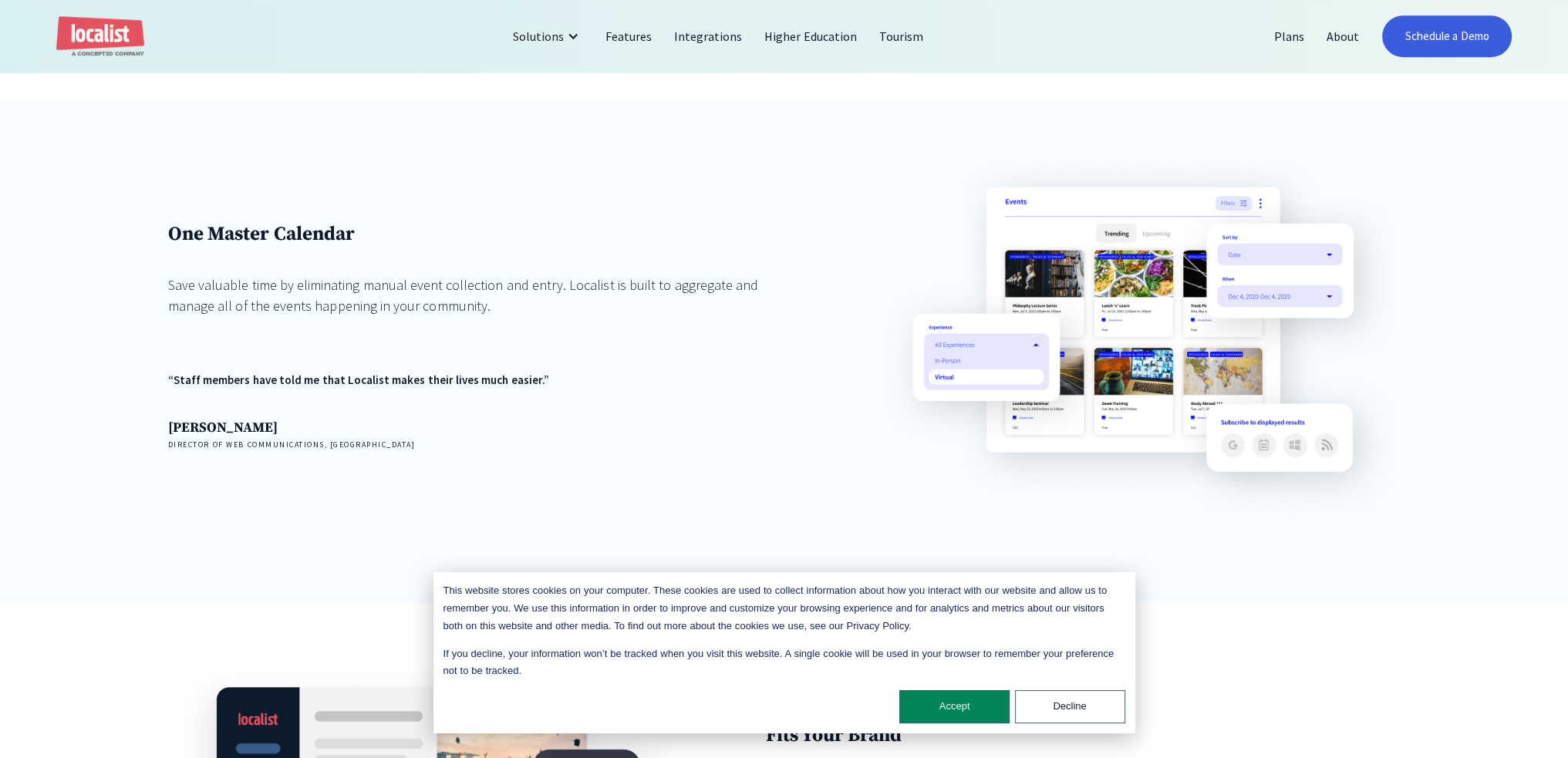
scroll to position [1387, 0]
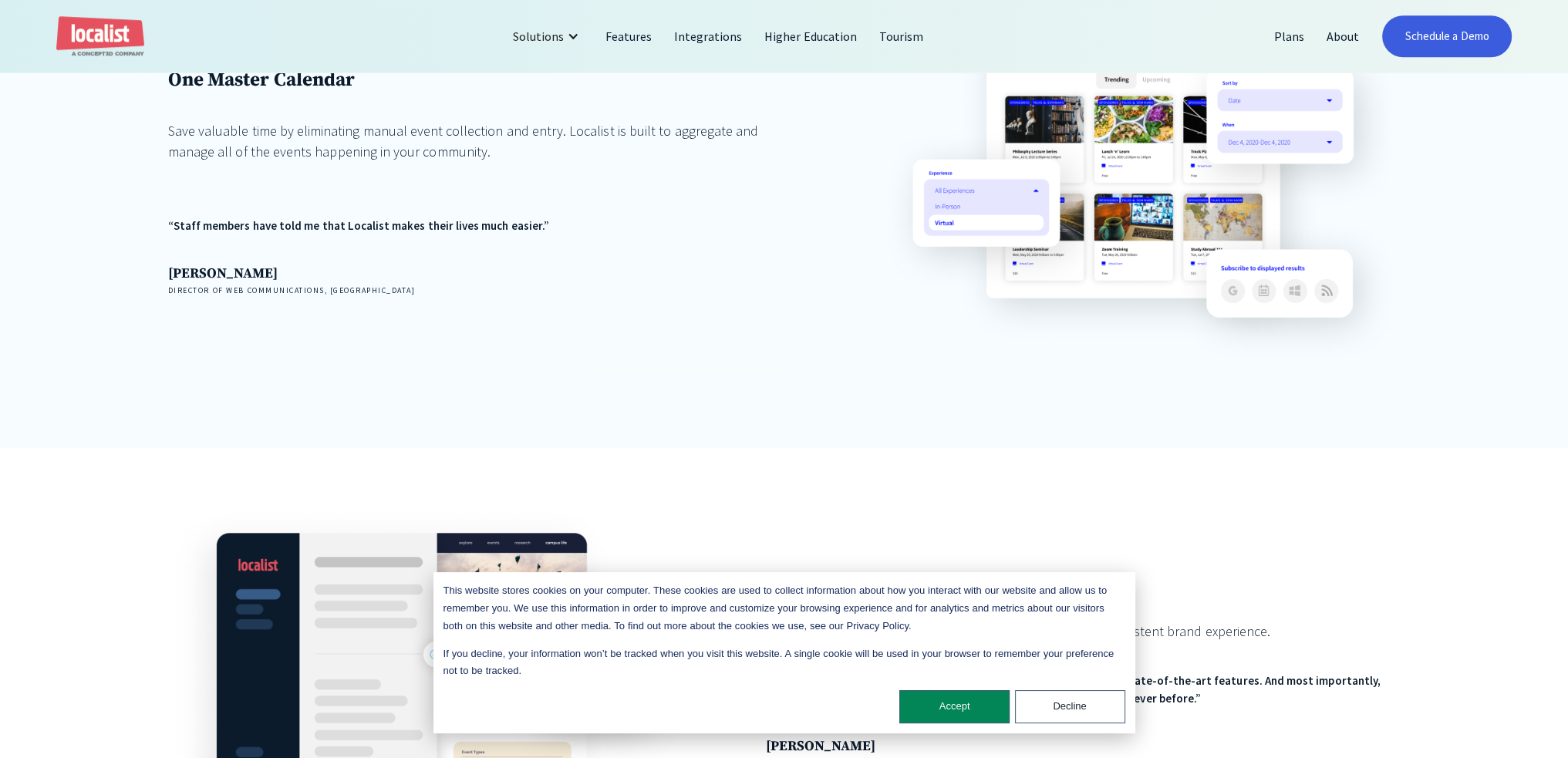
click at [935, 728] on div "This website stores cookies on your computer. These cookies are used to collect…" at bounding box center [784, 652] width 701 height 161
click at [938, 708] on button "Accept" at bounding box center [954, 706] width 110 height 33
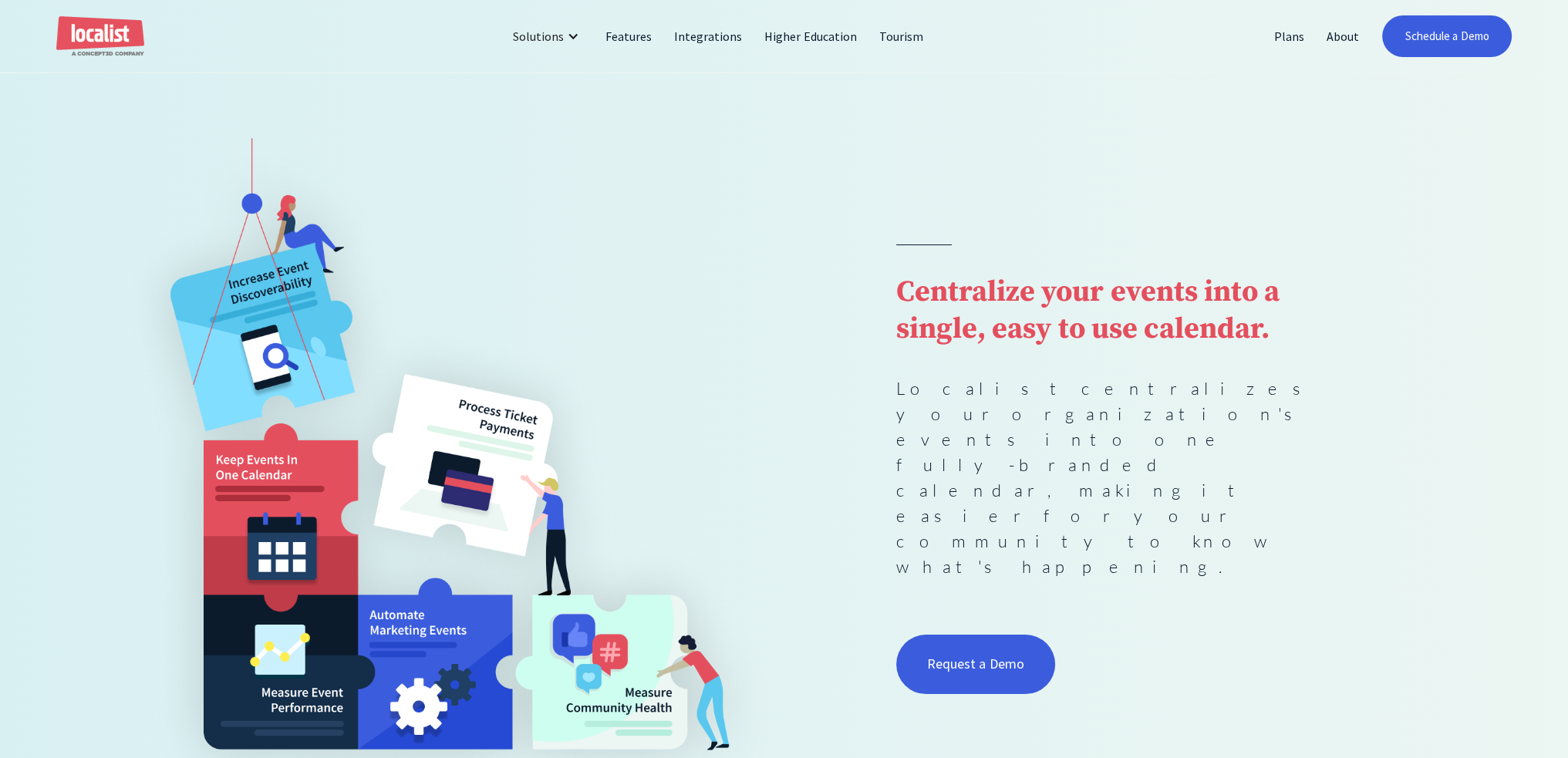
scroll to position [0, 0]
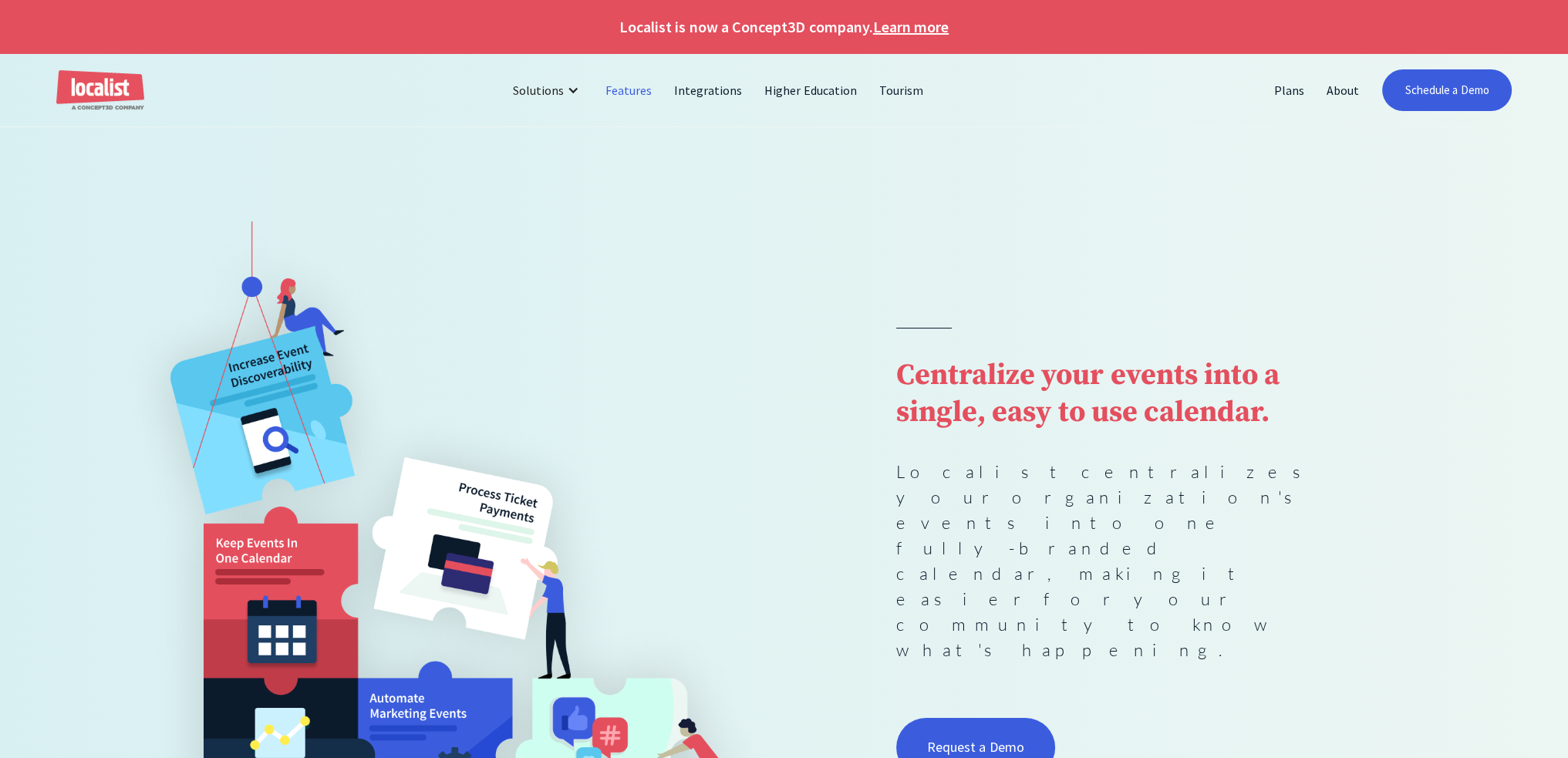
click at [604, 84] on link "Features" at bounding box center [629, 90] width 69 height 37
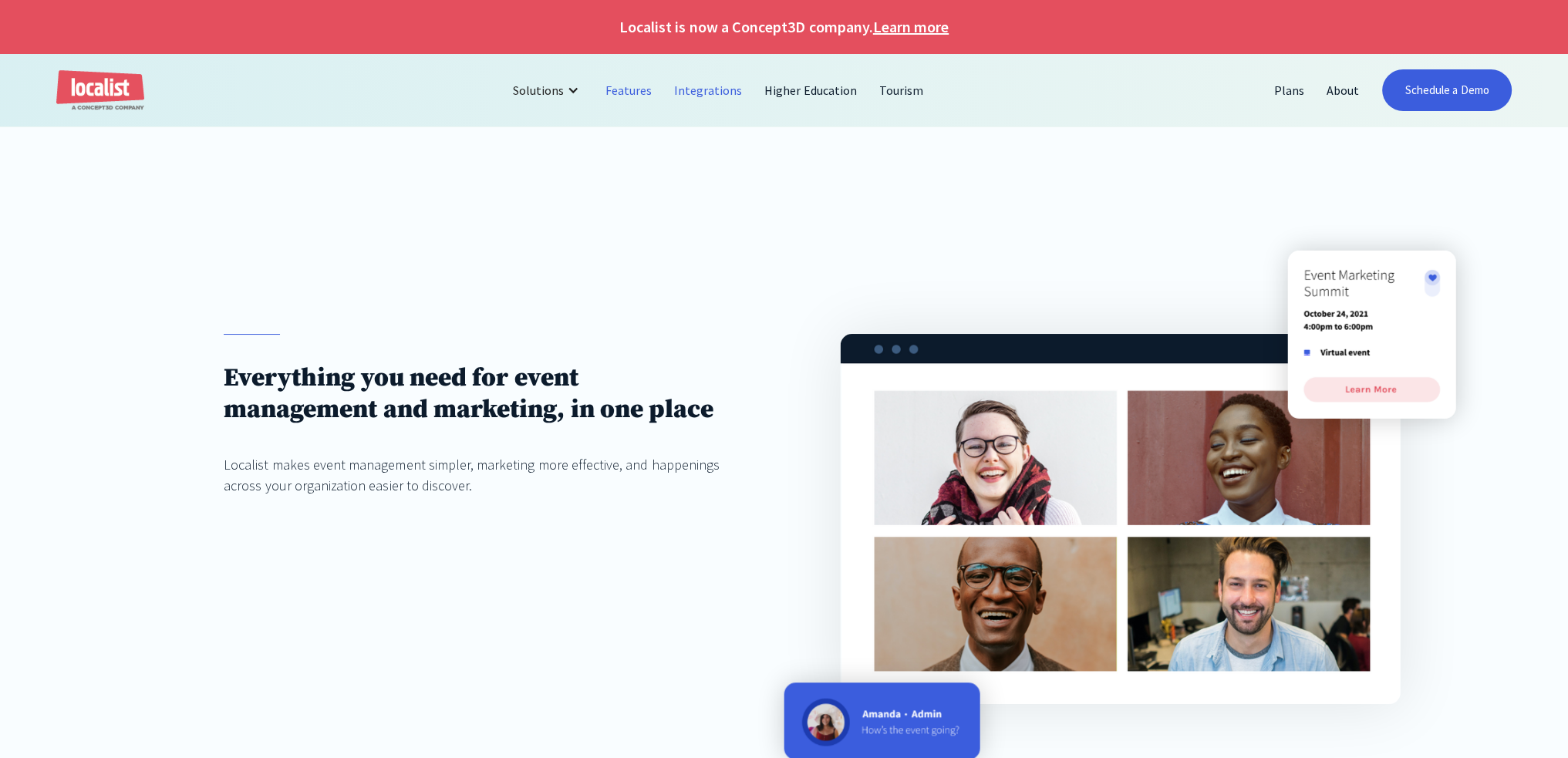
click at [705, 88] on link "Integrations" at bounding box center [708, 90] width 90 height 37
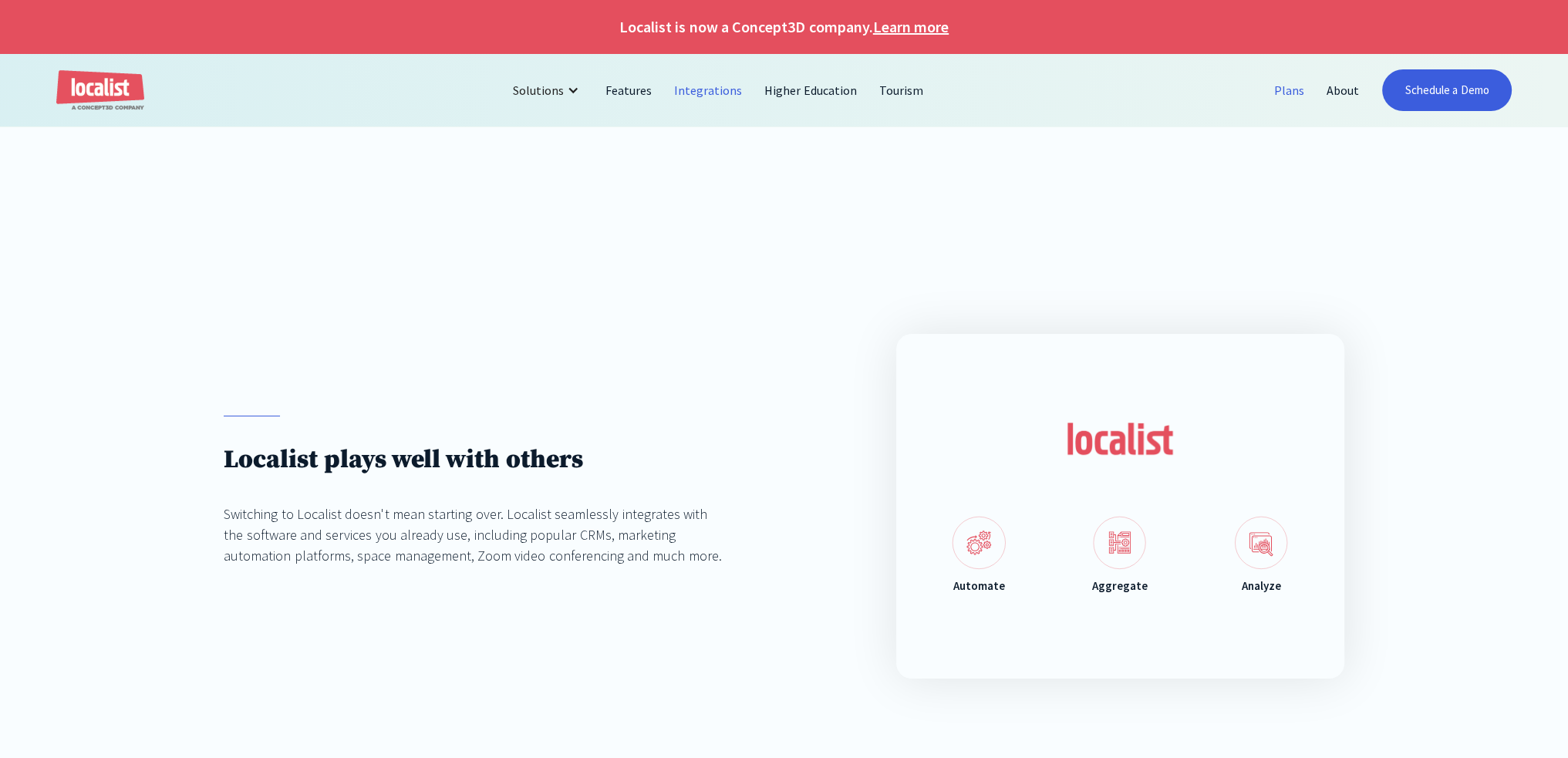
click at [1288, 95] on link "Plans" at bounding box center [1288, 90] width 52 height 37
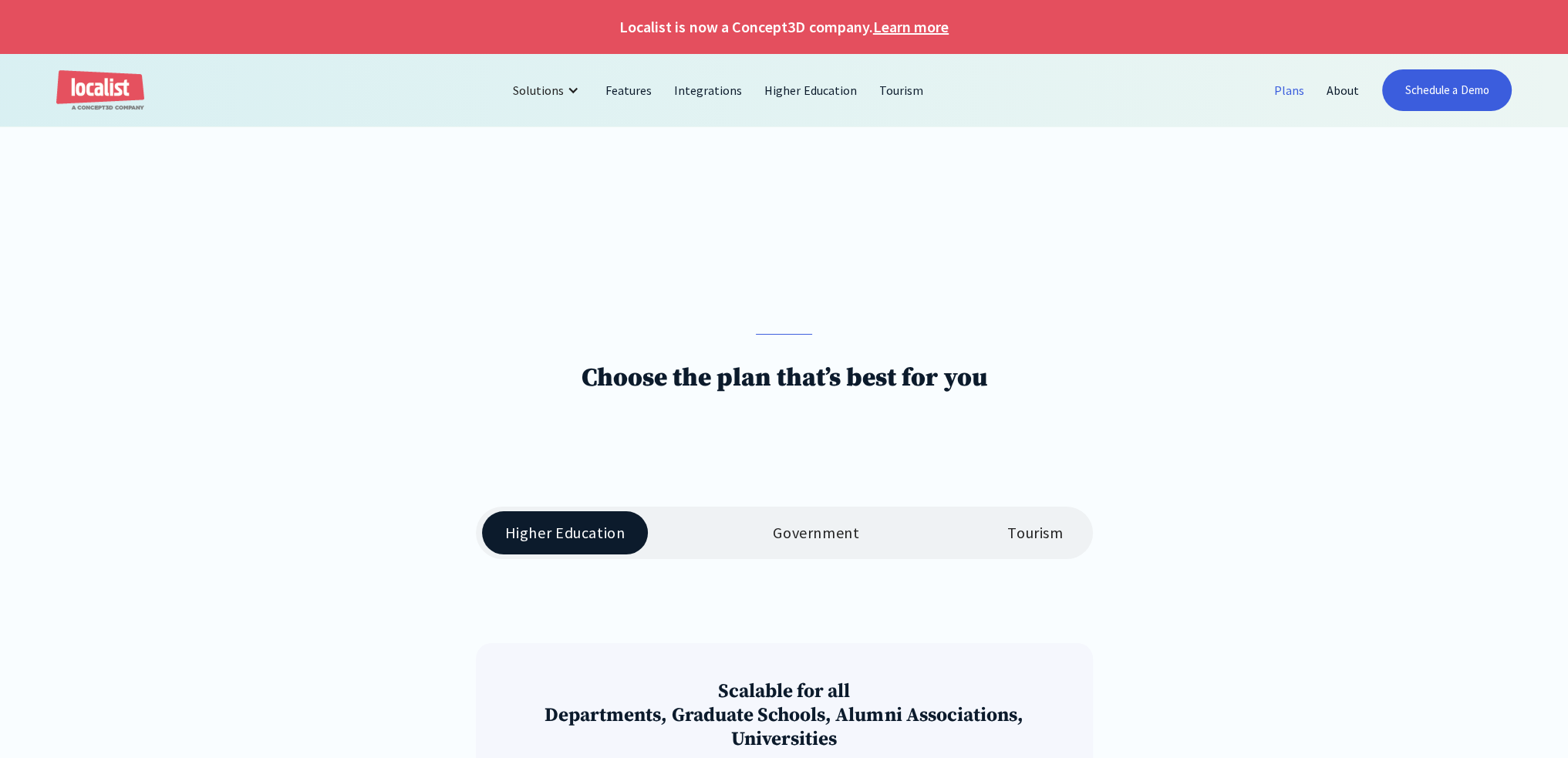
scroll to position [385, 0]
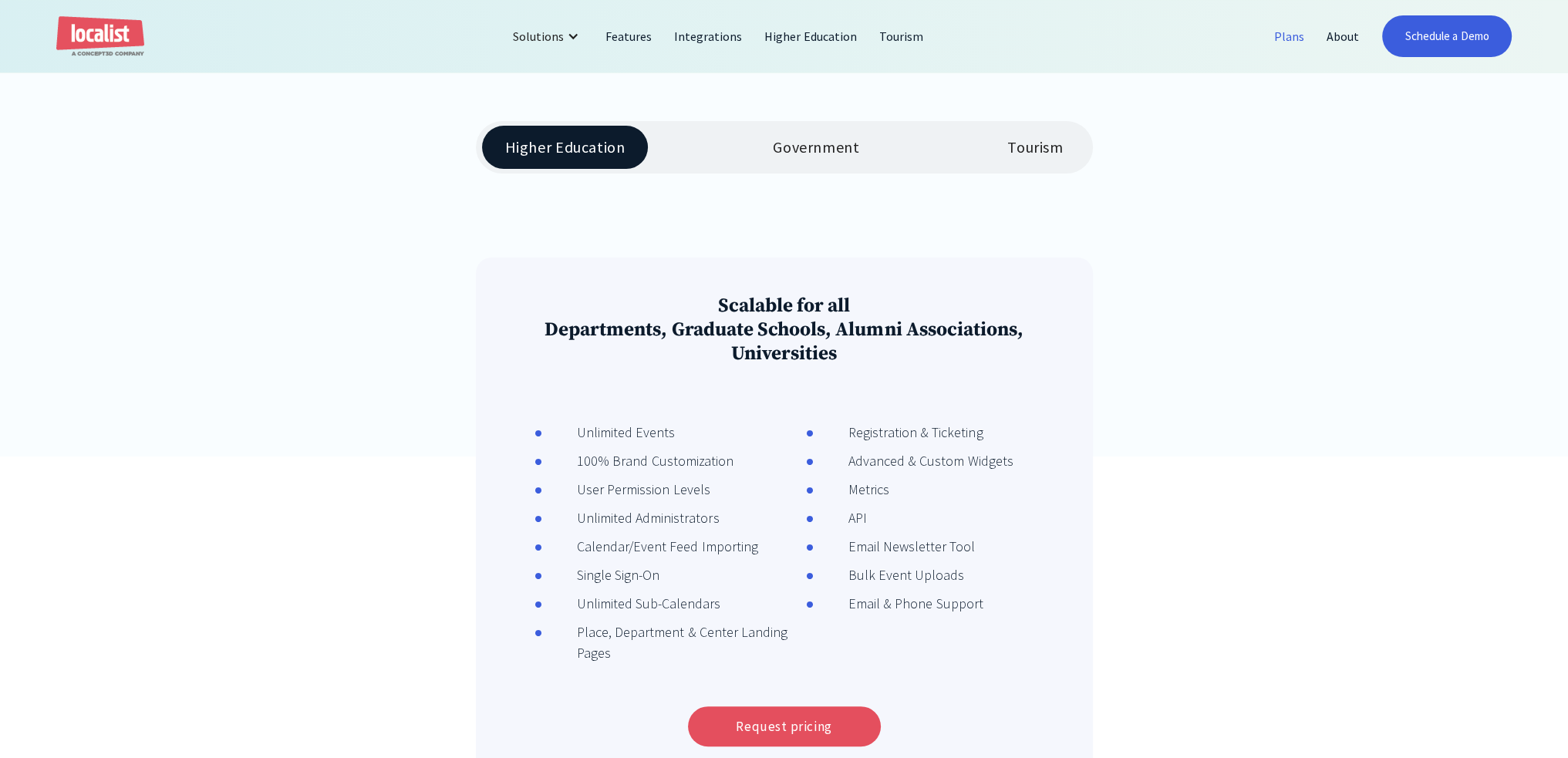
click at [1005, 159] on link "Tourism" at bounding box center [1035, 147] width 102 height 43
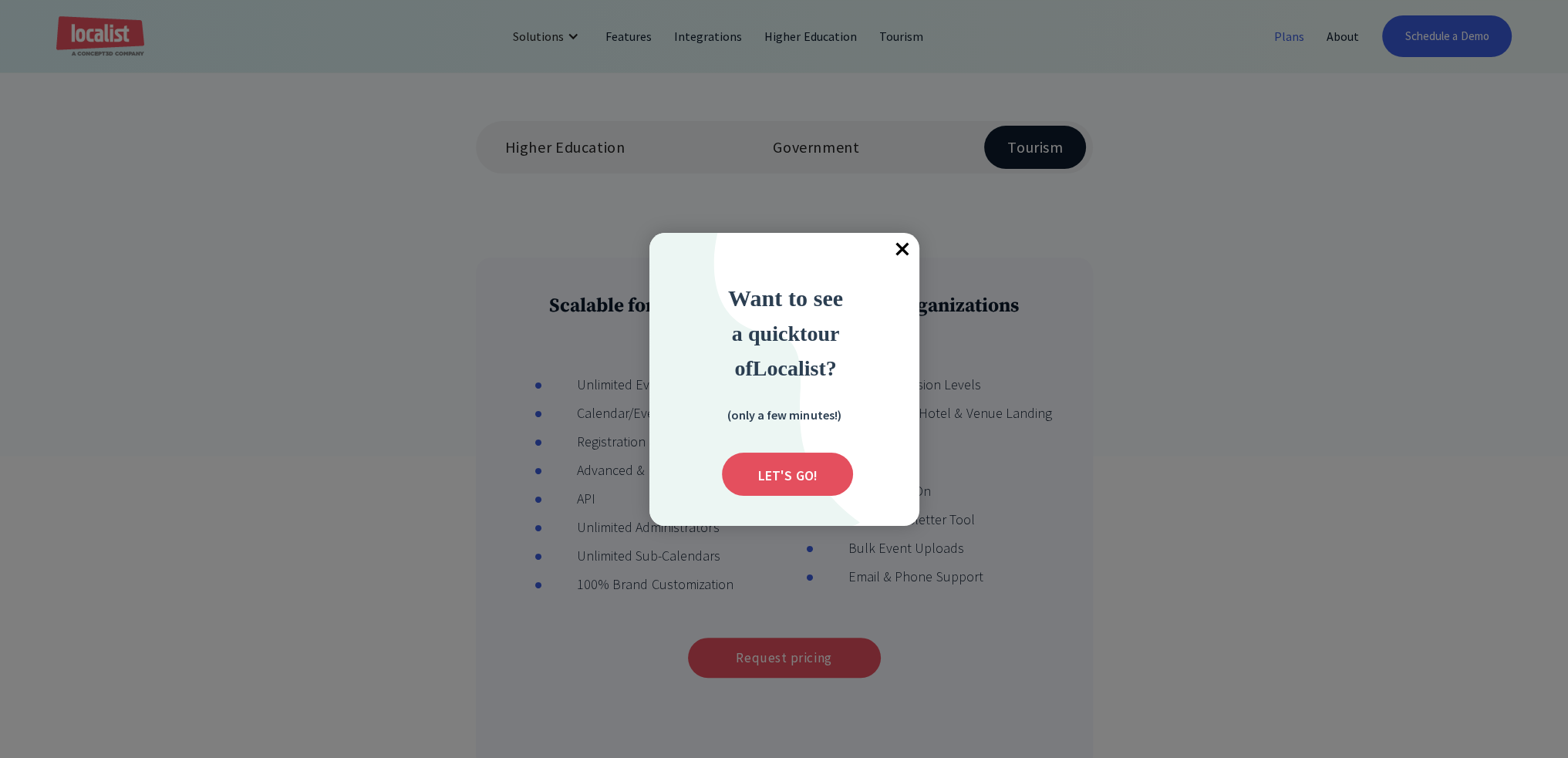
click at [911, 249] on span "×" at bounding box center [902, 249] width 34 height 34
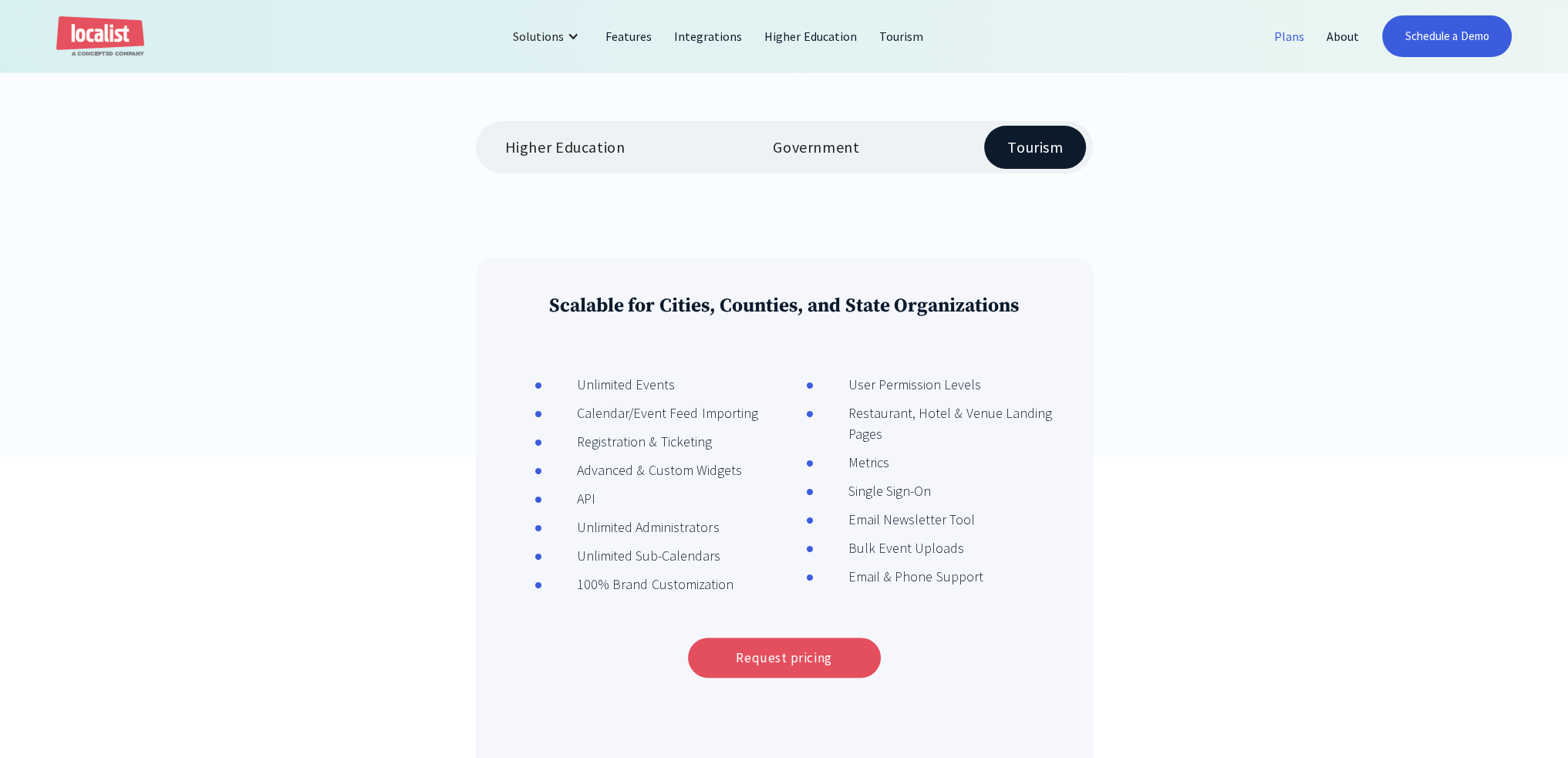
click at [867, 172] on div "Higher Education Government Tourism" at bounding box center [784, 146] width 617 height 52
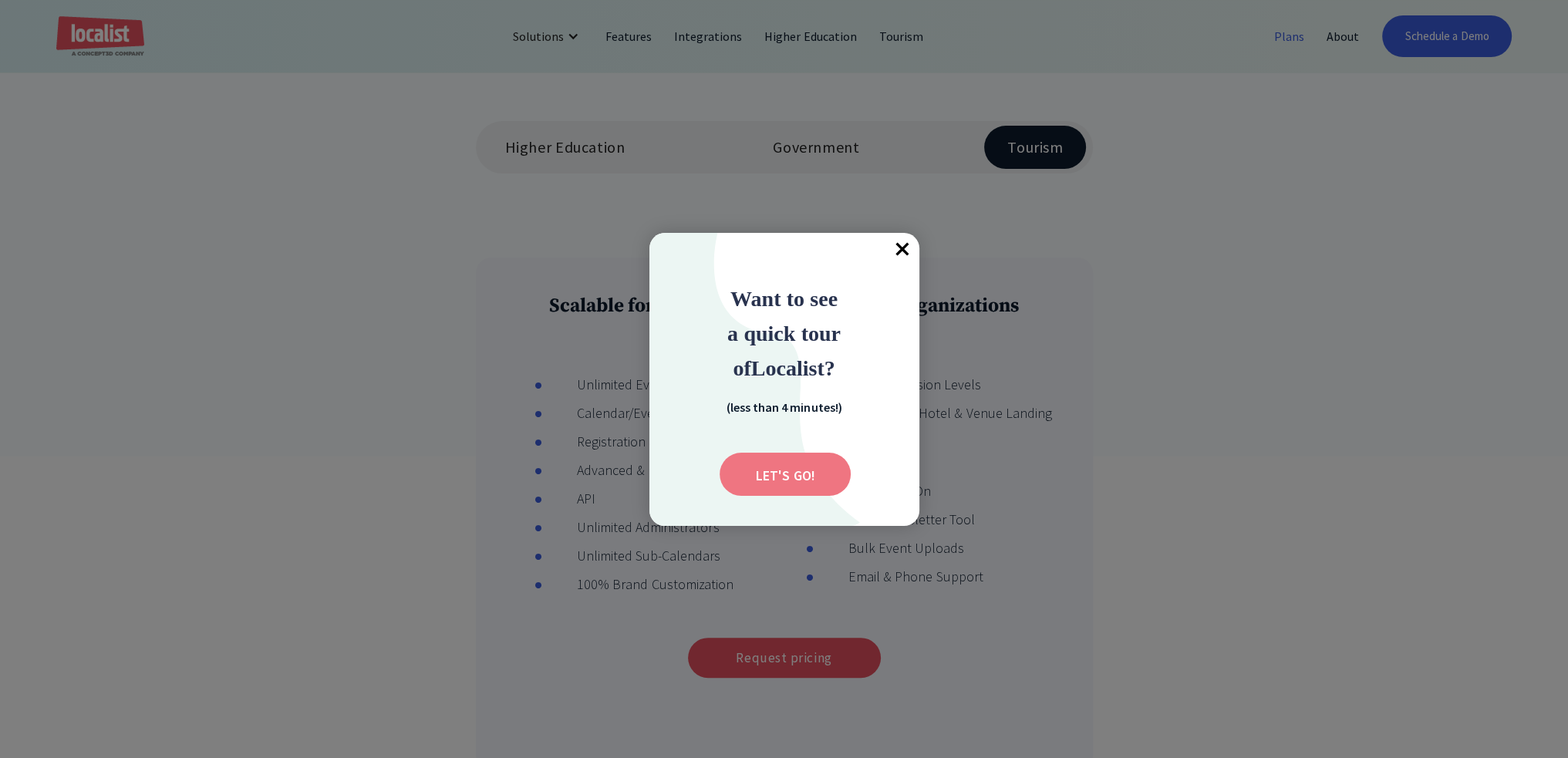
click at [835, 470] on input "Submit" at bounding box center [784, 474] width 131 height 43
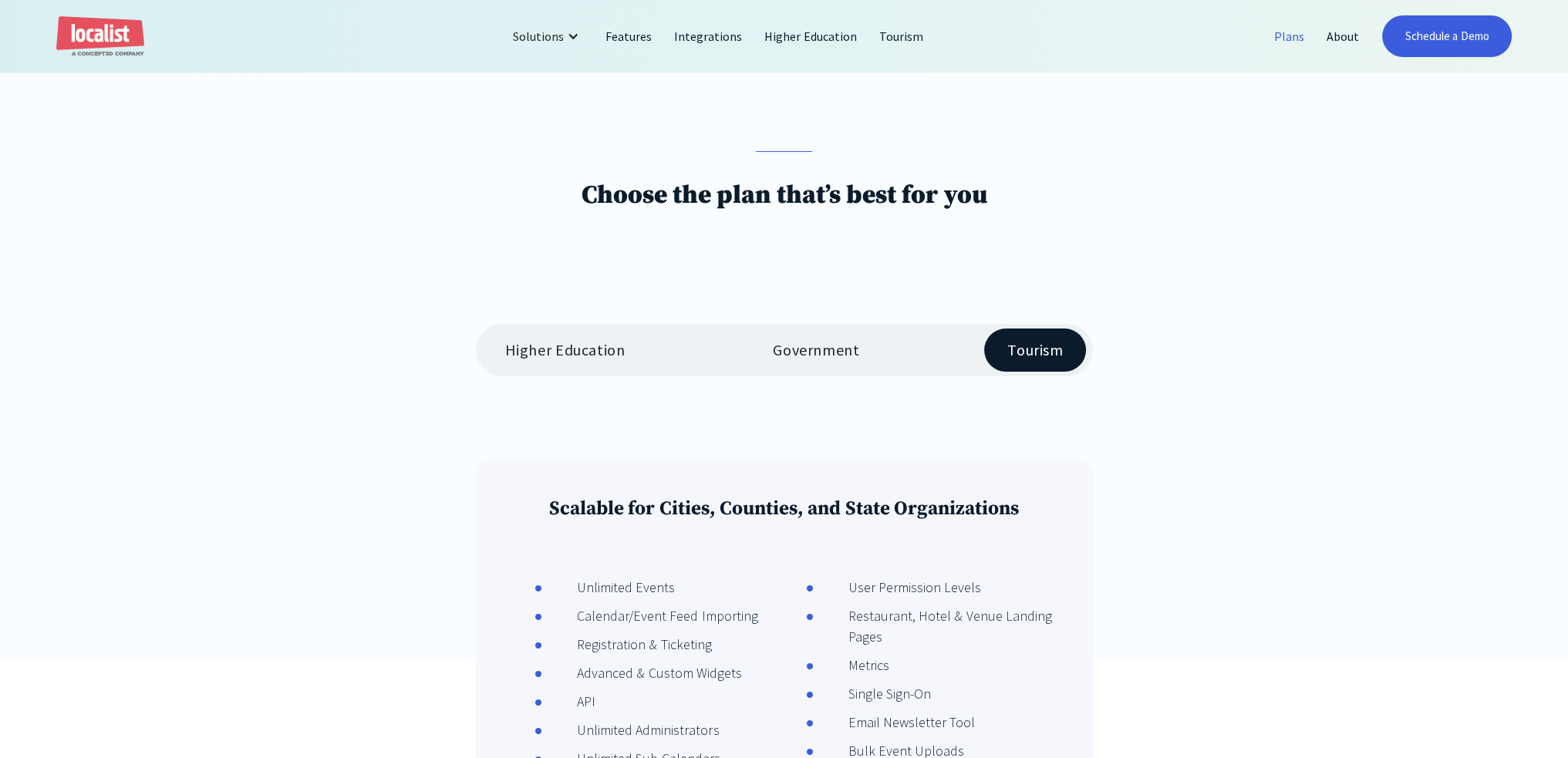
scroll to position [0, 0]
